Goal: Task Accomplishment & Management: Manage account settings

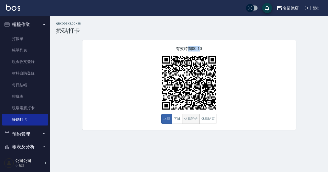
click at [191, 120] on button "休息開始" at bounding box center [191, 119] width 18 height 10
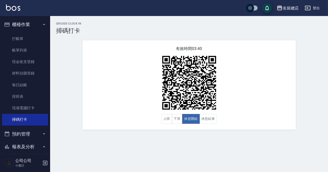
click at [266, 66] on div "有效時間 03:40 上班 下班 休息開始 休息結束" at bounding box center [188, 85] width 213 height 90
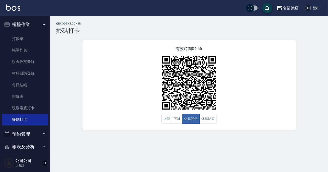
click at [214, 95] on img at bounding box center [189, 83] width 63 height 63
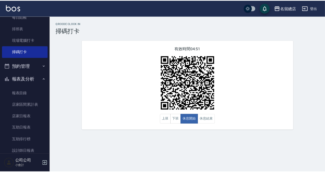
scroll to position [133, 0]
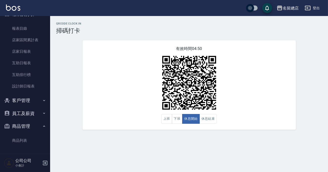
click at [22, 110] on button "員工及薪資" at bounding box center [25, 113] width 46 height 13
click at [21, 126] on link "員工列表" at bounding box center [25, 128] width 46 height 12
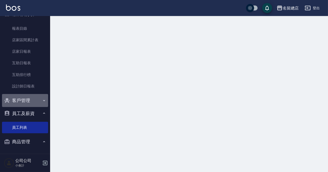
click at [29, 99] on button "客戶管理" at bounding box center [25, 100] width 46 height 13
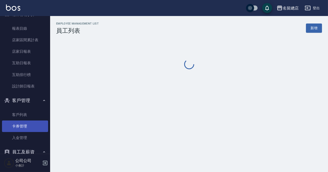
click at [23, 116] on link "客戶列表" at bounding box center [25, 115] width 46 height 12
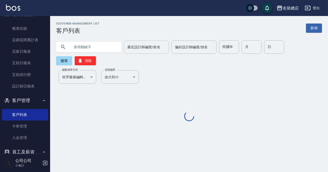
click at [147, 47] on div "最近設計師編號/姓名 最近設計師編號/姓名" at bounding box center [146, 47] width 45 height 13
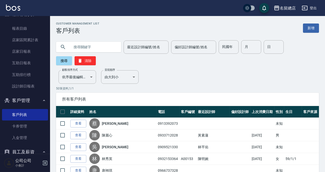
click at [218, 88] on p "50 筆資料, 1 / 1" at bounding box center [187, 88] width 263 height 5
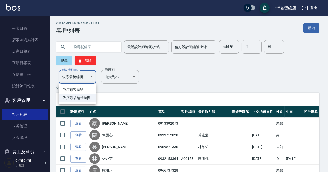
click at [189, 84] on div at bounding box center [164, 86] width 328 height 172
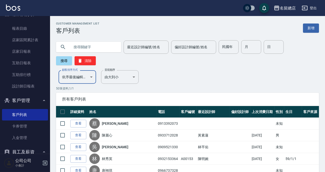
click at [89, 42] on input "text" at bounding box center [93, 47] width 47 height 14
type input "蘇"
click at [62, 58] on button "搜尋" at bounding box center [64, 60] width 16 height 9
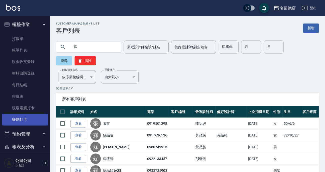
click at [24, 117] on link "掃碼打卡" at bounding box center [25, 120] width 46 height 12
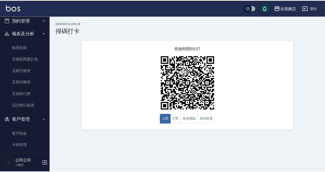
scroll to position [187, 0]
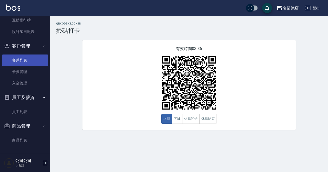
click at [9, 57] on link "客戶列表" at bounding box center [25, 61] width 46 height 12
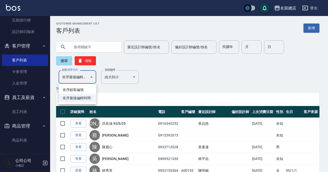
click at [92, 43] on div at bounding box center [164, 86] width 328 height 172
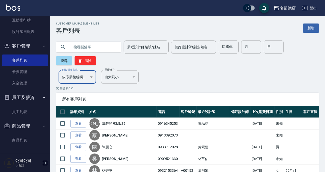
click at [92, 47] on input "text" at bounding box center [93, 47] width 47 height 14
type input "ㄥ"
type input "曾"
click at [56, 60] on button "搜尋" at bounding box center [64, 60] width 16 height 9
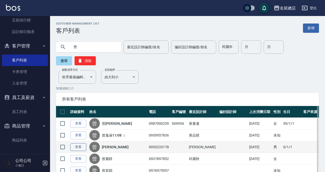
click at [83, 148] on link "查看" at bounding box center [78, 148] width 16 height 8
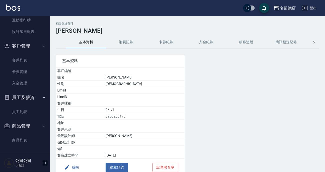
click at [125, 44] on button "消費記錄" at bounding box center [126, 42] width 40 height 12
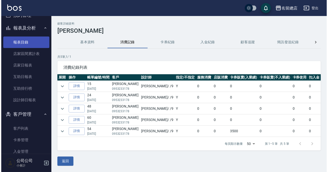
scroll to position [28, 0]
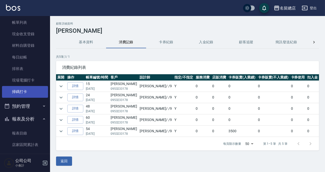
click at [19, 93] on link "掃碼打卡" at bounding box center [25, 92] width 46 height 12
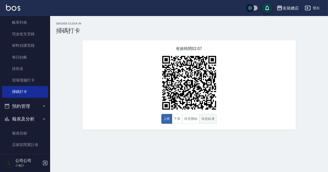
click at [209, 119] on button "休息結束" at bounding box center [208, 119] width 18 height 10
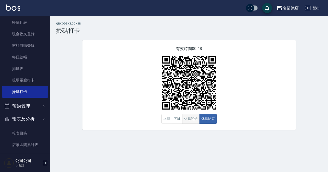
click at [185, 122] on button "休息開始" at bounding box center [191, 119] width 18 height 10
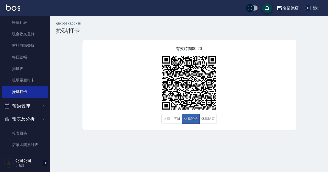
type button "BREAKSTART"
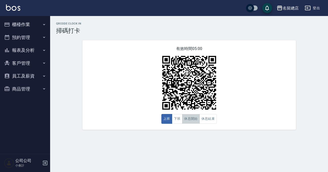
click at [190, 119] on button "休息開始" at bounding box center [191, 119] width 18 height 10
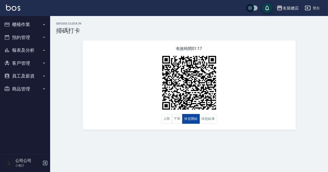
click at [190, 118] on button "休息開始" at bounding box center [191, 119] width 18 height 10
click at [208, 116] on button "休息結束" at bounding box center [208, 119] width 18 height 10
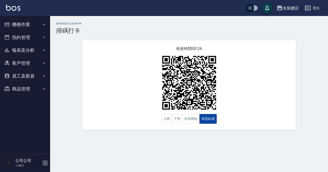
click at [210, 117] on button "休息結束" at bounding box center [208, 119] width 18 height 10
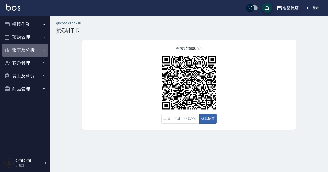
click at [23, 52] on button "報表及分析" at bounding box center [25, 50] width 46 height 13
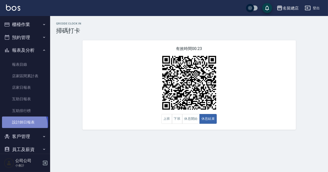
click at [24, 125] on link "設計師日報表" at bounding box center [25, 123] width 46 height 12
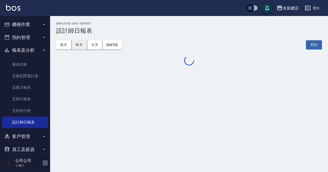
click at [77, 46] on button "昨天" at bounding box center [80, 44] width 16 height 9
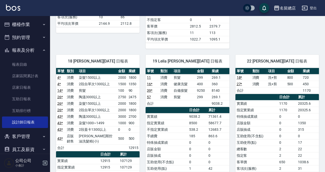
scroll to position [774, 0]
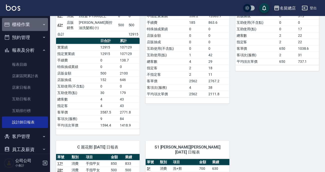
click at [26, 26] on button "櫃檯作業" at bounding box center [25, 24] width 46 height 13
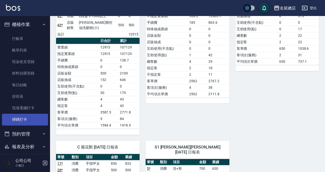
click at [22, 122] on link "掃碼打卡" at bounding box center [25, 120] width 46 height 12
